Goal: Register for event/course

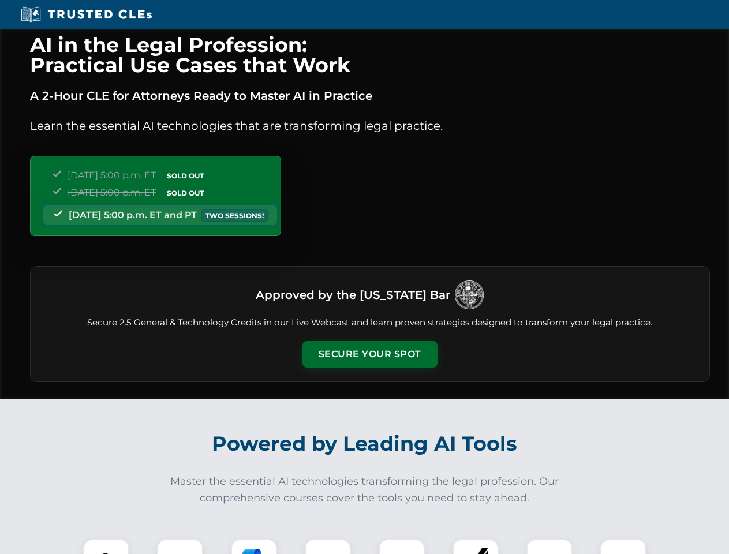
click at [370, 354] on button "Secure Your Spot" at bounding box center [370, 354] width 135 height 27
click at [106, 547] on img at bounding box center [105, 562] width 33 height 33
click at [180, 547] on div at bounding box center [180, 562] width 46 height 46
